Goal: Information Seeking & Learning: Learn about a topic

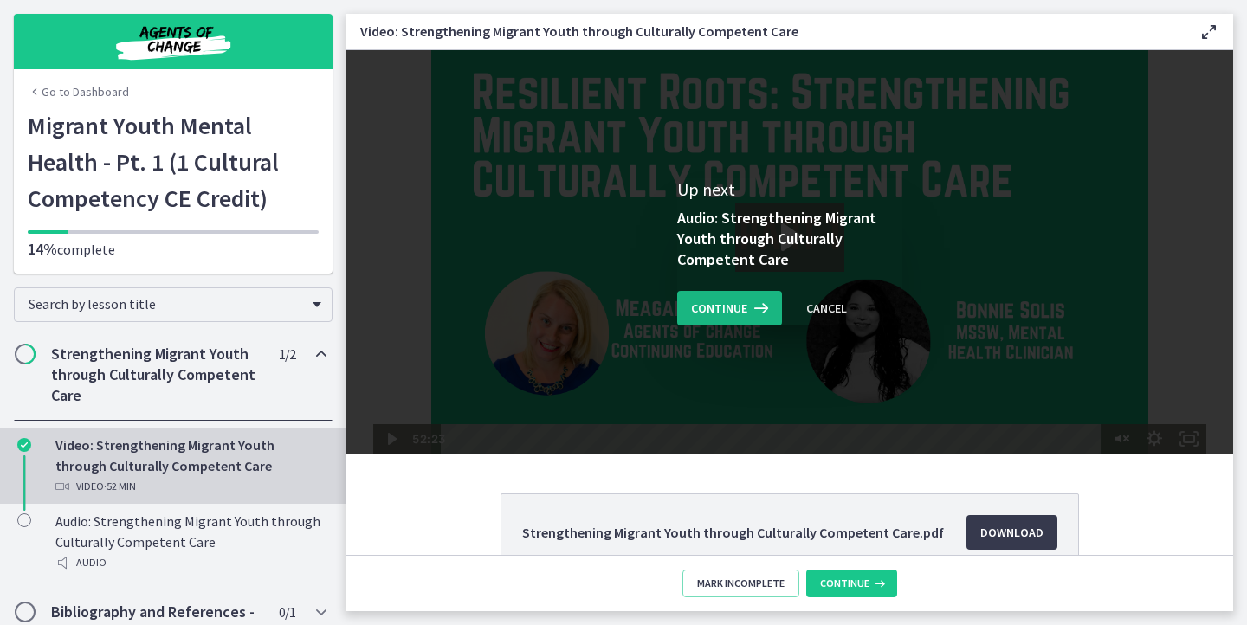
click at [736, 306] on span "Continue" at bounding box center [719, 308] width 56 height 21
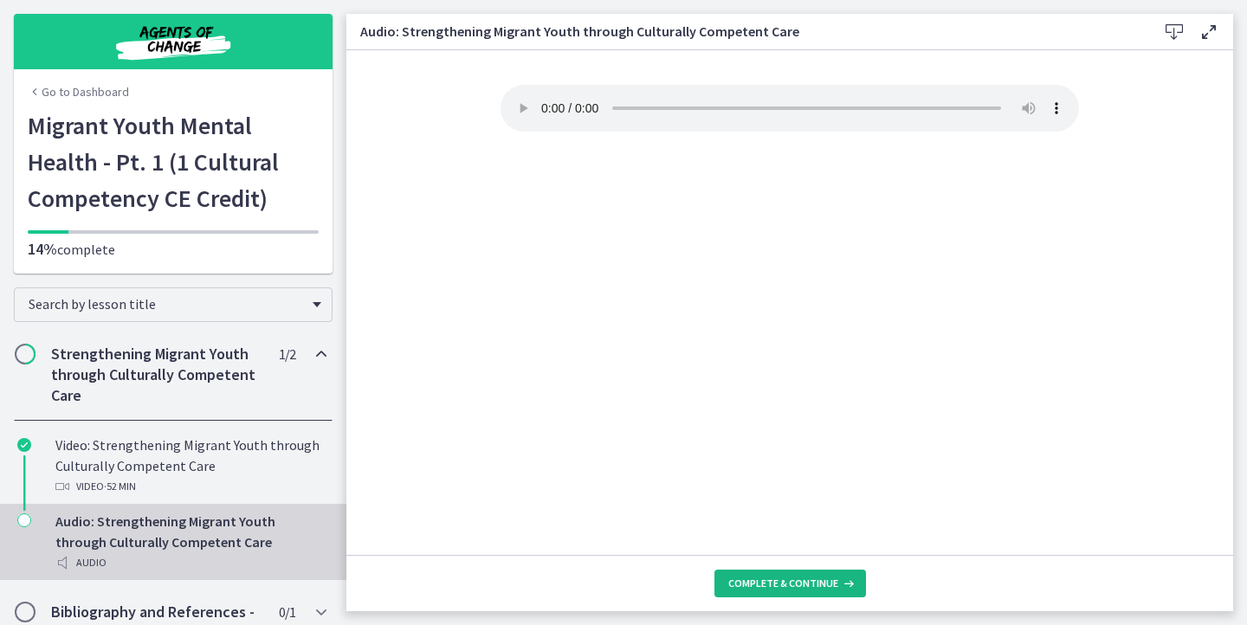
click at [764, 585] on span "Complete & continue" at bounding box center [783, 584] width 110 height 14
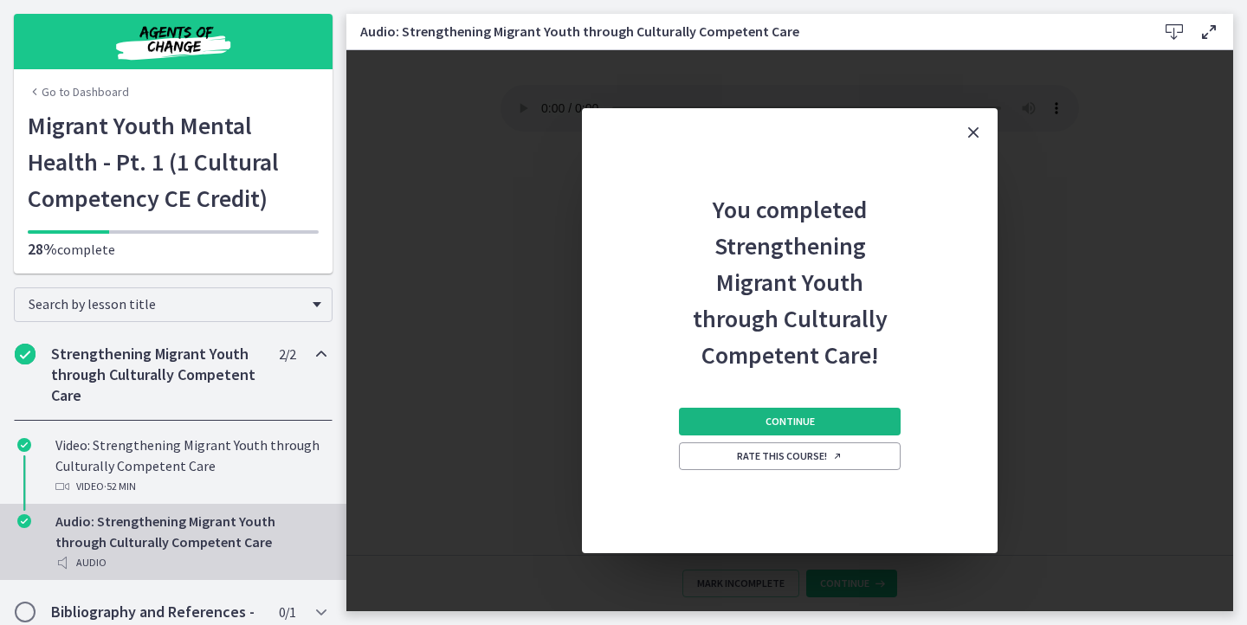
click at [750, 422] on button "Continue" at bounding box center [790, 422] width 222 height 28
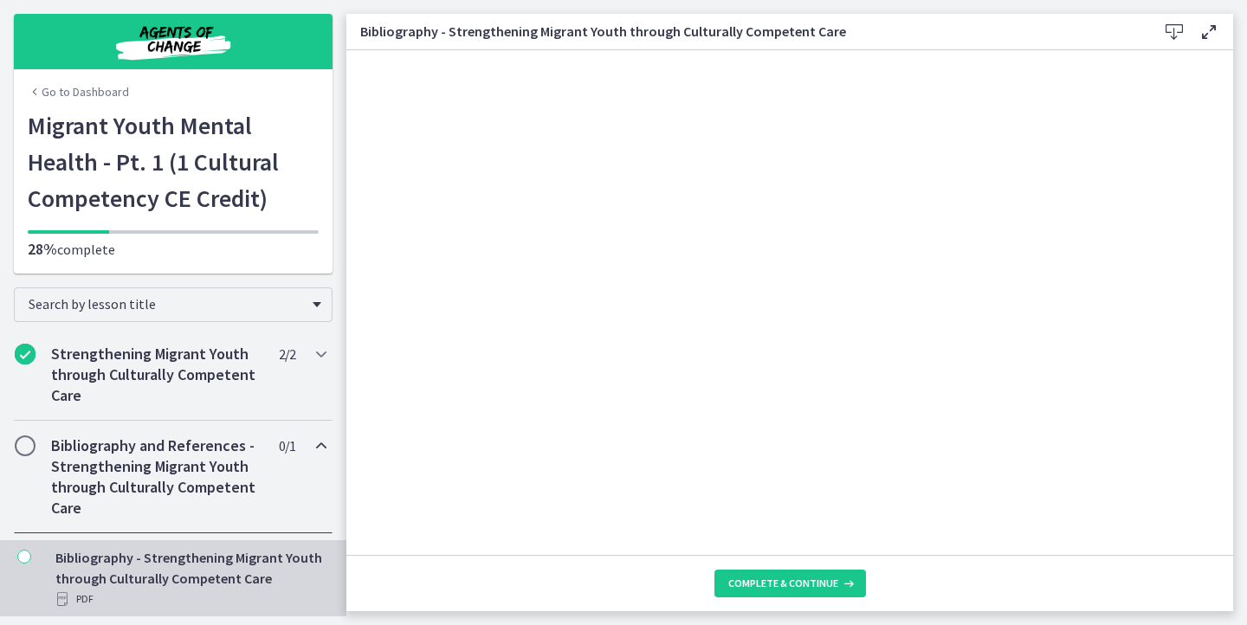
click at [1168, 43] on div "Bibliography - Strengthening Migrant Youth through Culturally Competent Care Do…" at bounding box center [789, 32] width 886 height 36
click at [1172, 32] on icon at bounding box center [1173, 32] width 21 height 21
click at [779, 574] on button "Complete & continue" at bounding box center [789, 584] width 151 height 28
